Goal: Transaction & Acquisition: Download file/media

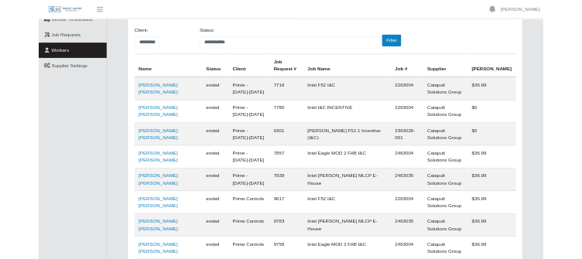
scroll to position [135, 0]
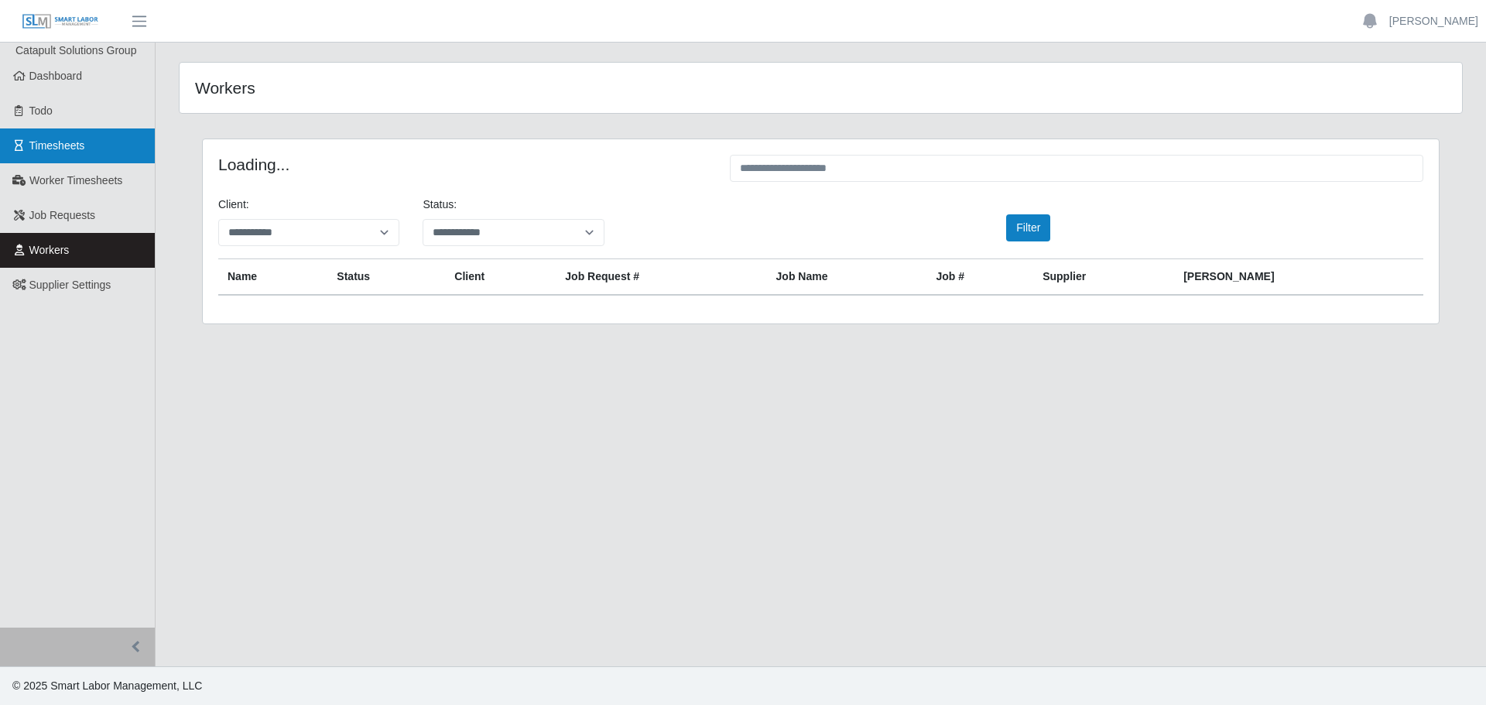
click at [88, 151] on link "Timesheets" at bounding box center [77, 145] width 155 height 35
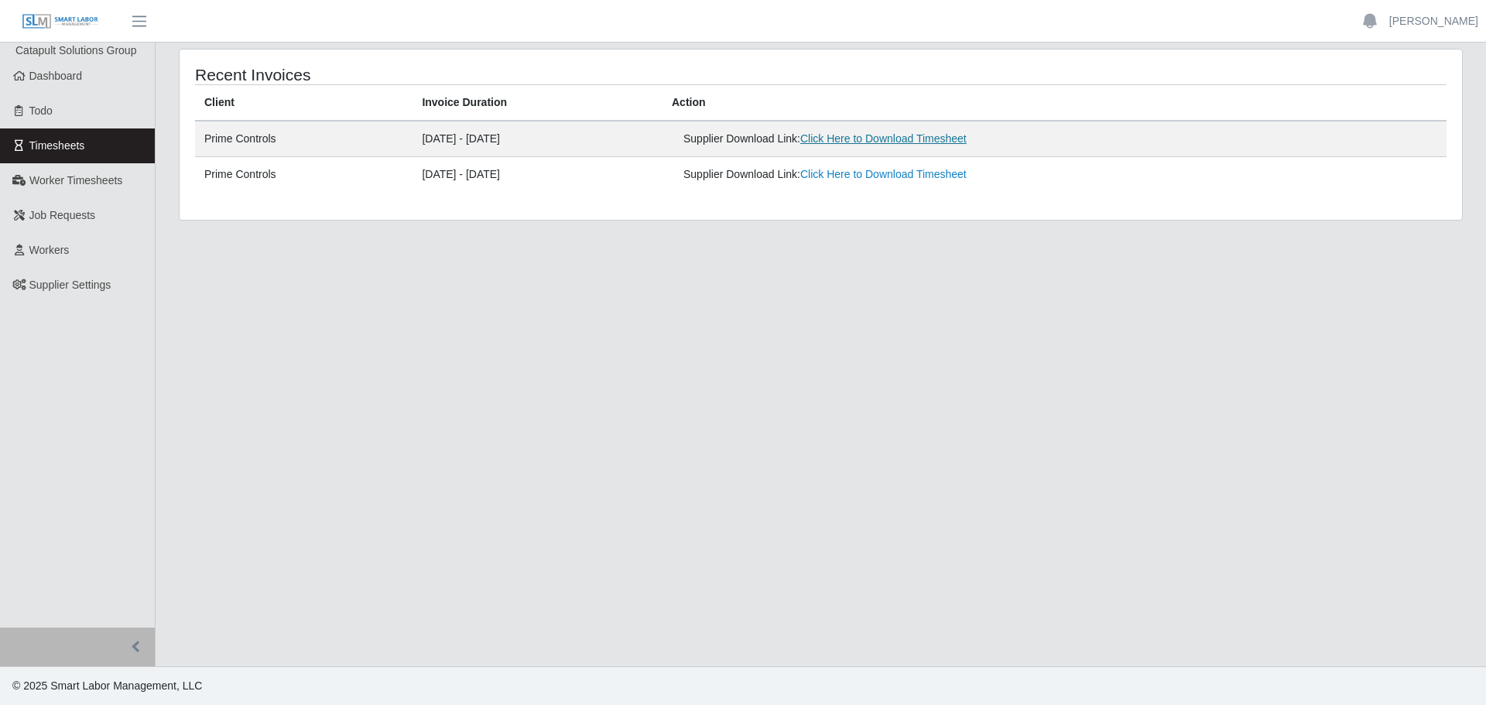
click at [906, 138] on link "Click Here to Download Timesheet" at bounding box center [883, 138] width 166 height 12
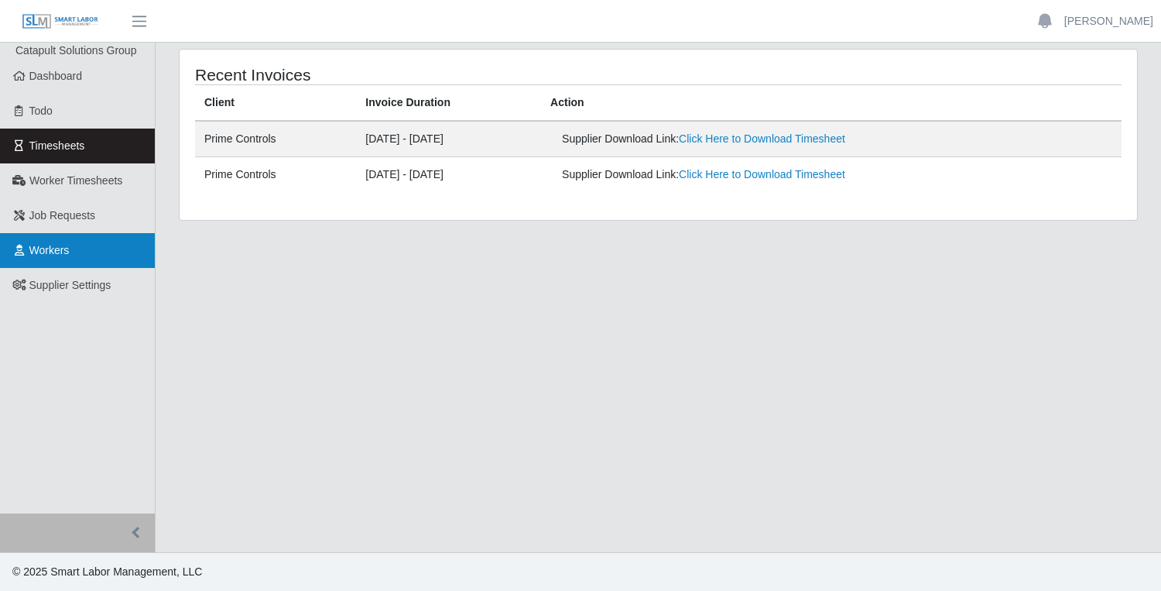
click at [88, 246] on link "Workers" at bounding box center [77, 250] width 155 height 35
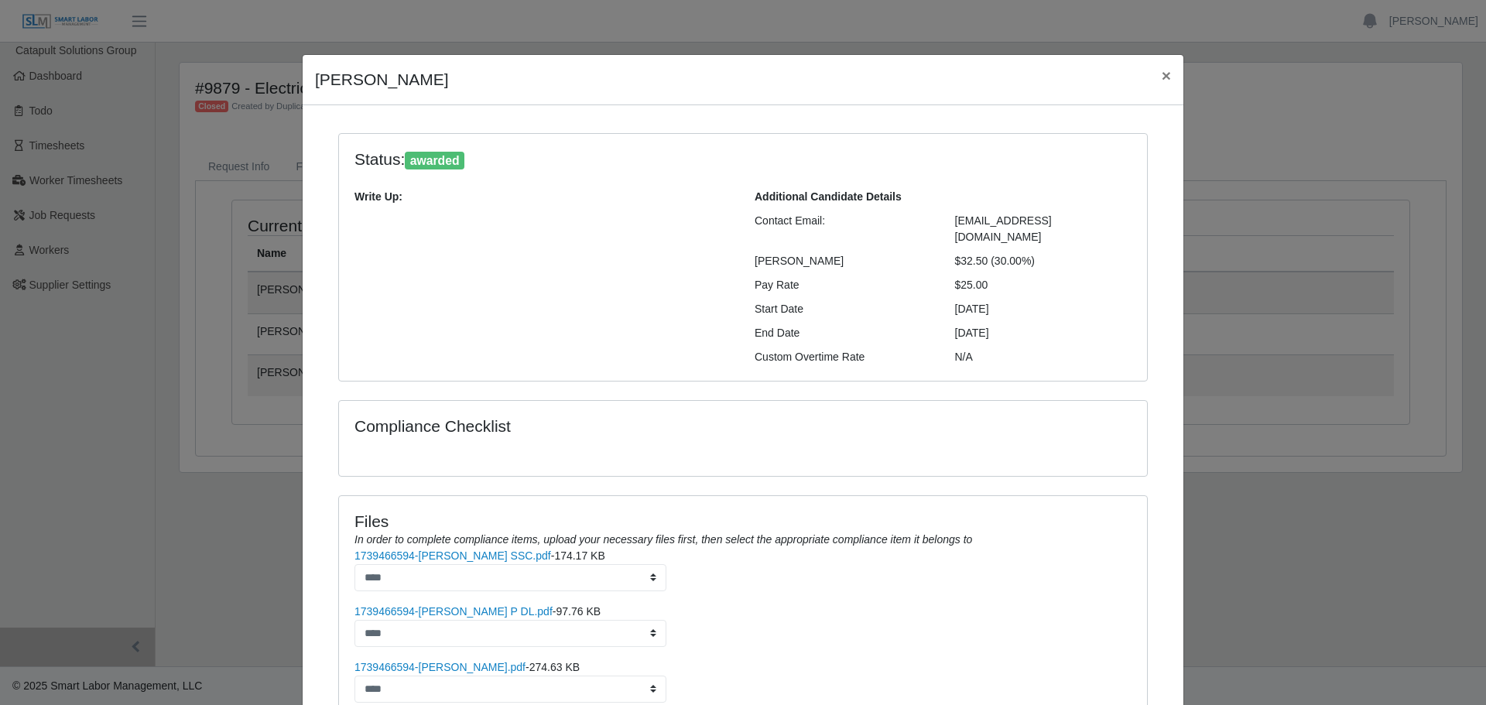
click at [167, 522] on div "[PERSON_NAME] × Status: awarded Write Up: Additional Candidate Details Contact …" at bounding box center [743, 352] width 1486 height 705
